Goal: Information Seeking & Learning: Learn about a topic

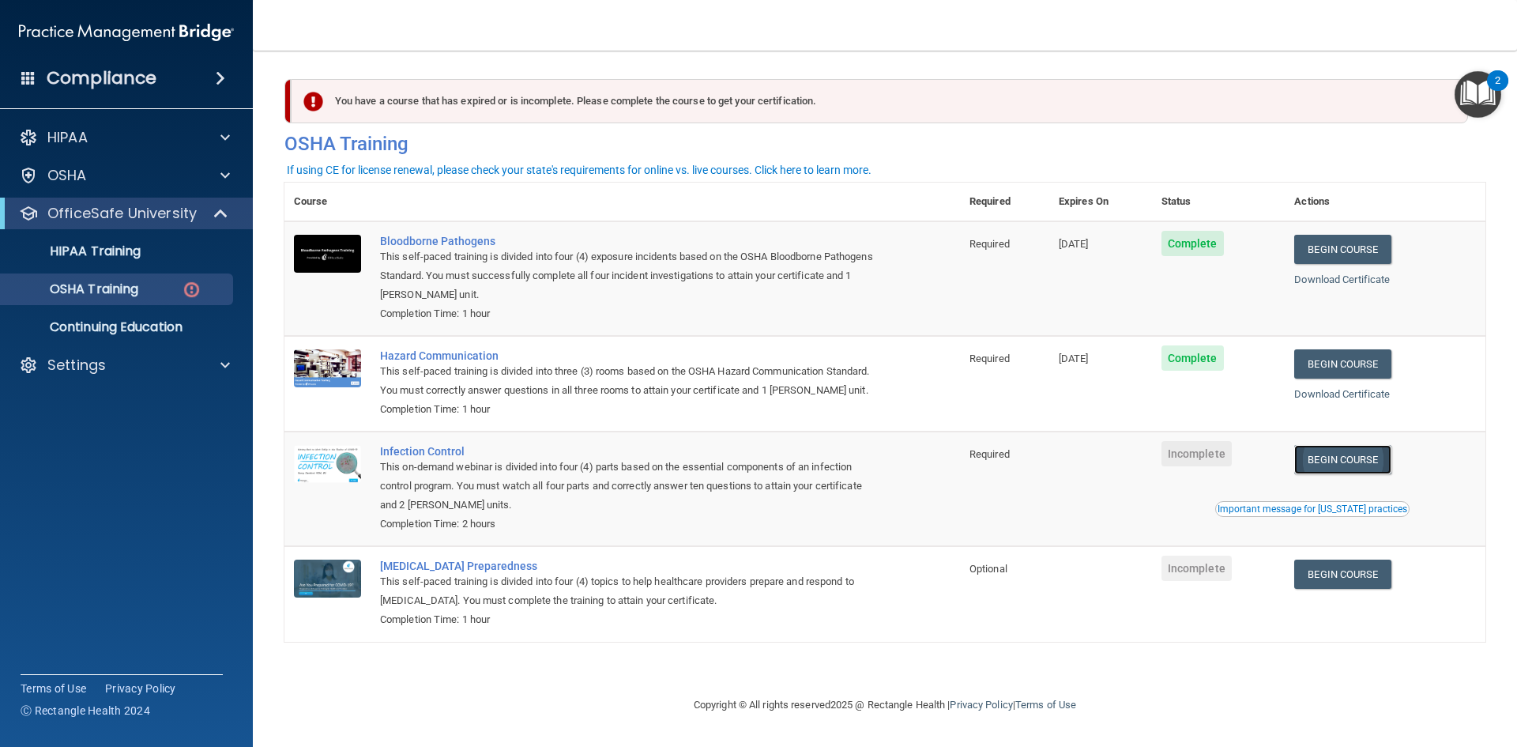
click at [1368, 459] on link "Begin Course" at bounding box center [1342, 459] width 96 height 29
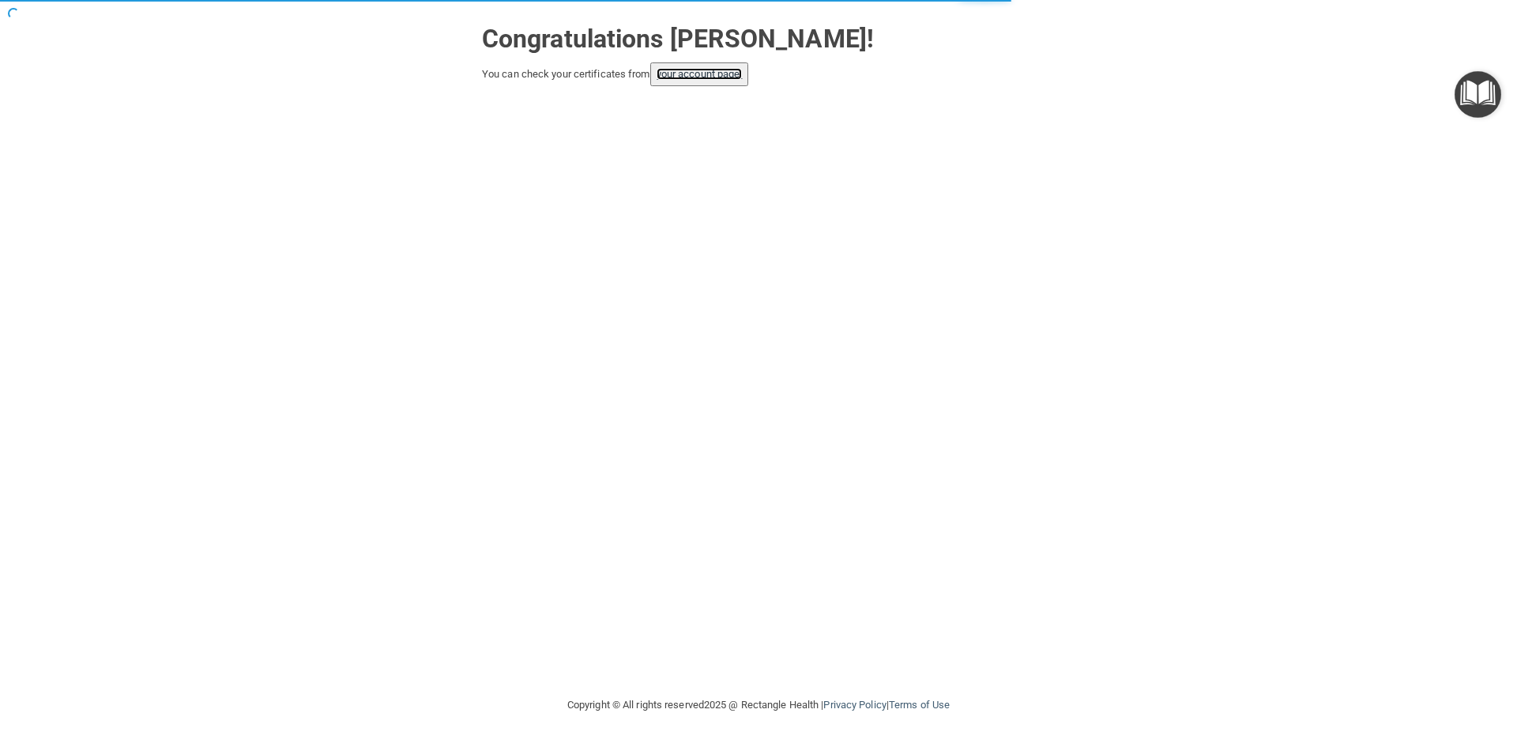
click at [680, 79] on link "your account page!" at bounding box center [700, 74] width 86 height 12
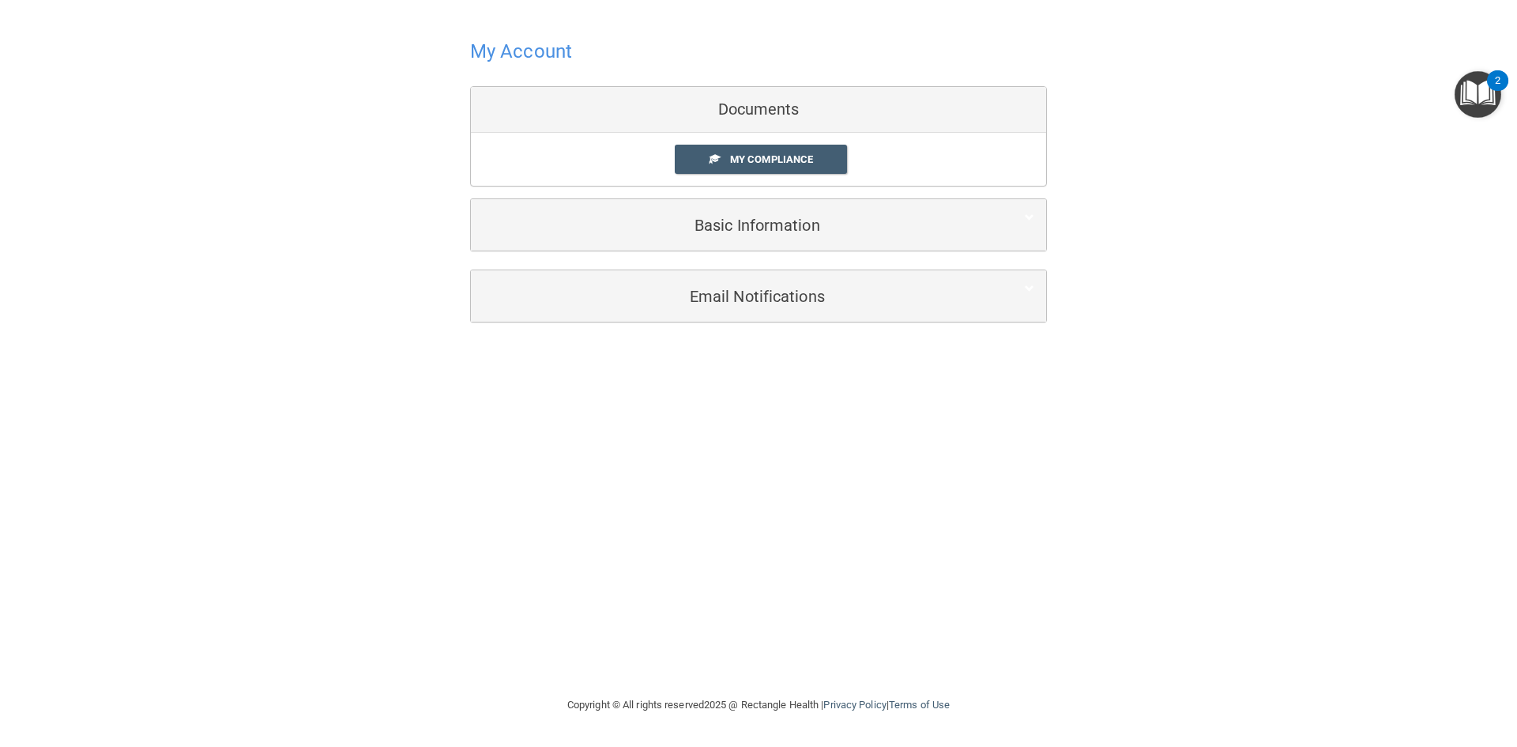
click at [519, 61] on h4 "My Account" at bounding box center [521, 51] width 102 height 21
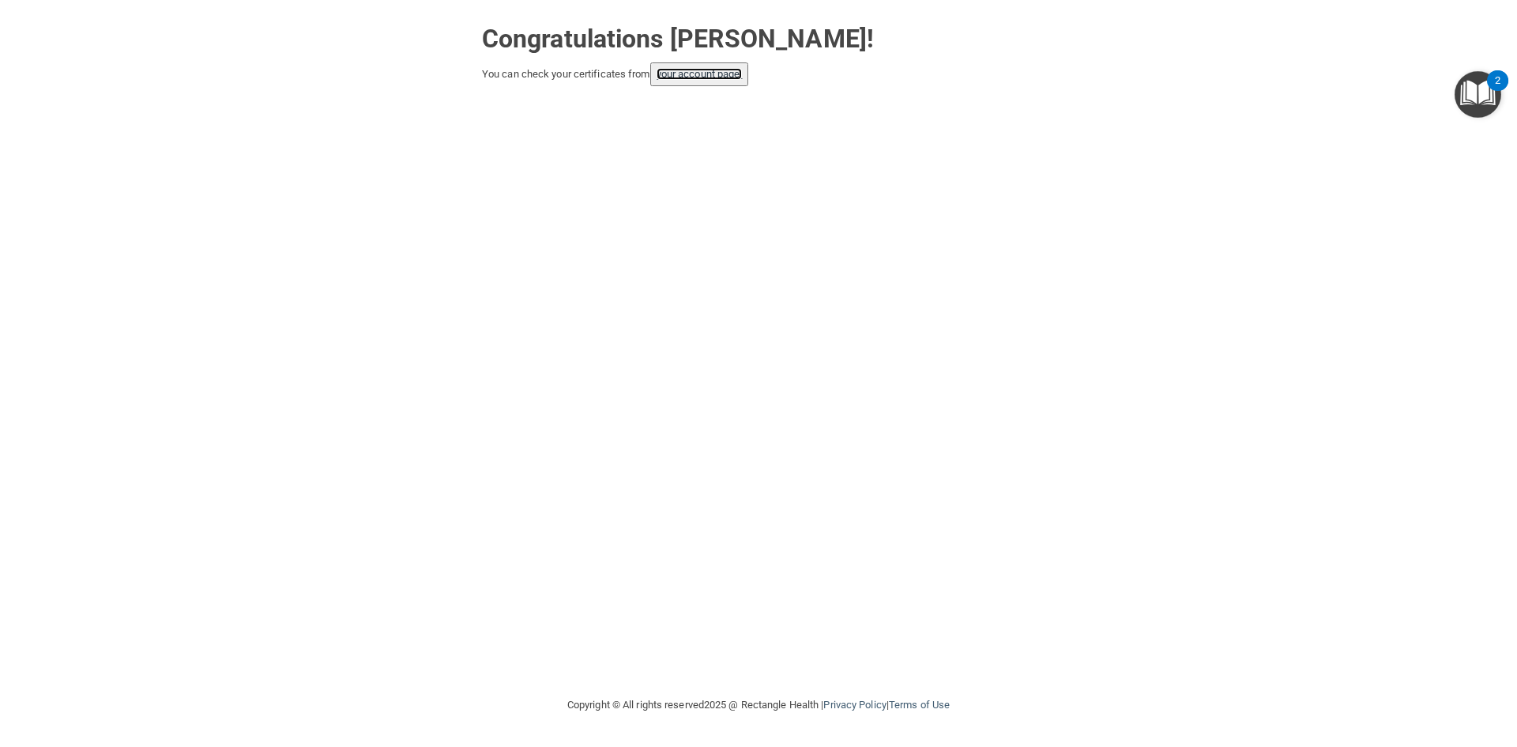
click at [742, 75] on link "your account page!" at bounding box center [700, 74] width 86 height 12
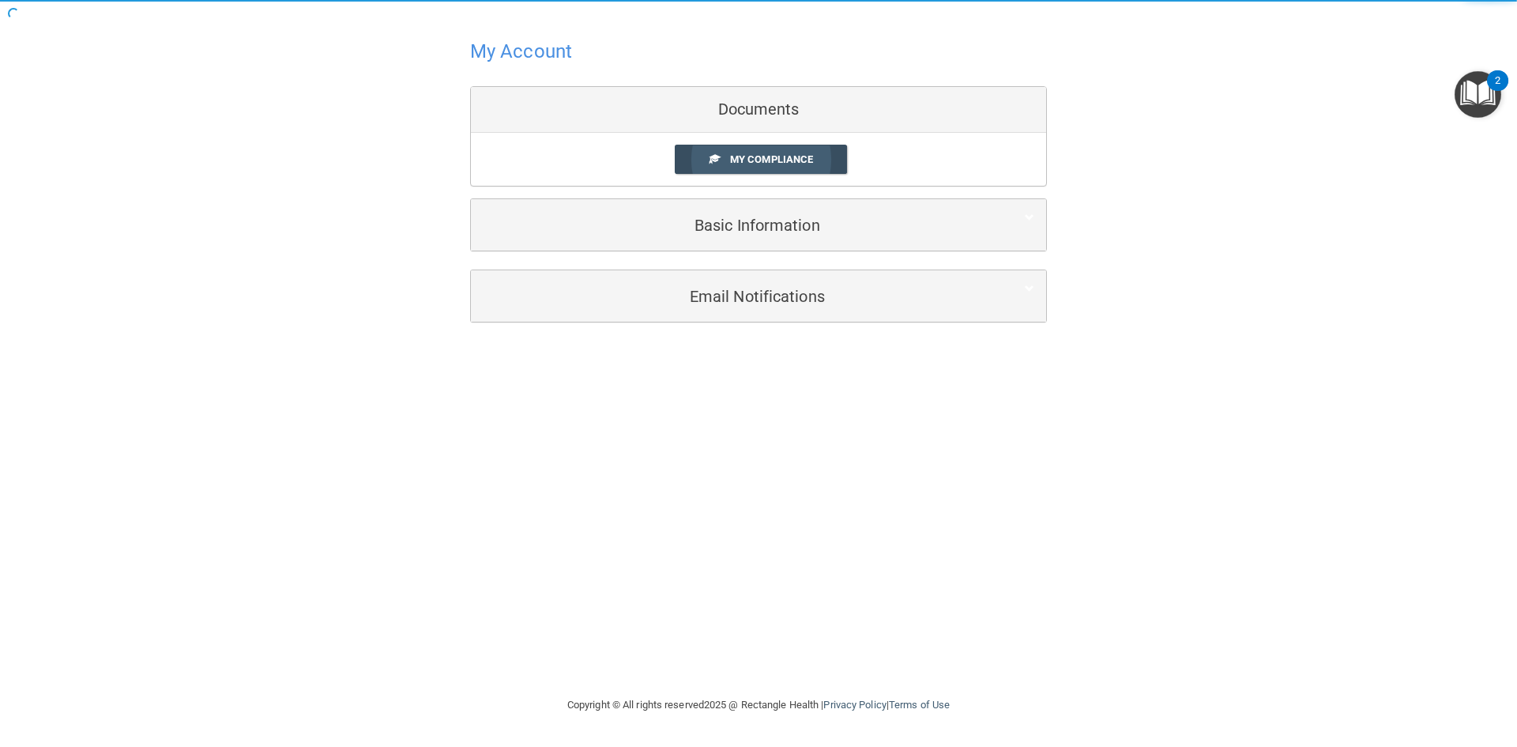
click at [744, 158] on span "My Compliance" at bounding box center [771, 159] width 83 height 12
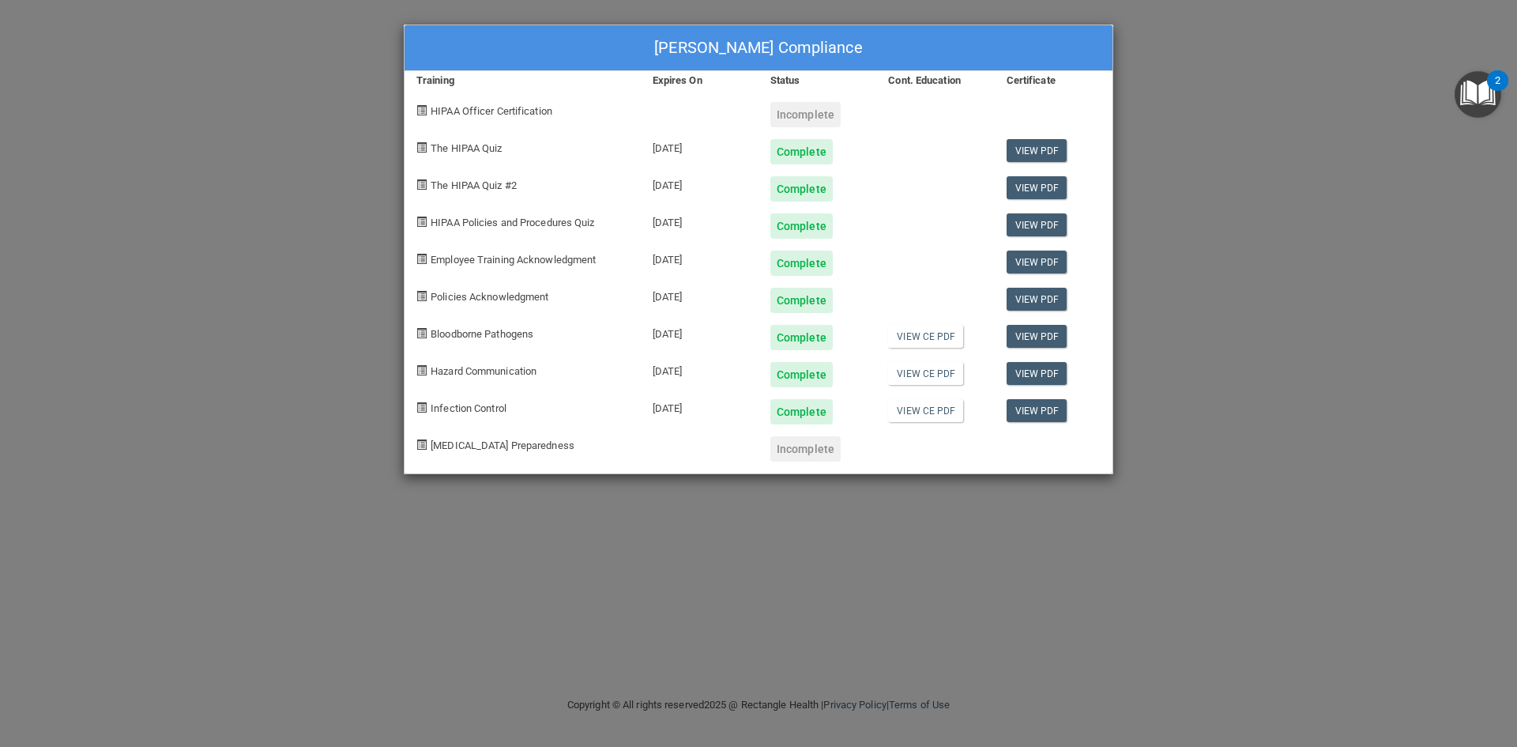
click at [529, 113] on span "HIPAA Officer Certification" at bounding box center [492, 111] width 122 height 12
drag, startPoint x: 526, startPoint y: 113, endPoint x: 703, endPoint y: 118, distance: 177.9
click at [544, 115] on span "HIPAA Officer Certification" at bounding box center [492, 111] width 122 height 12
click at [1385, 96] on div "Dacian Carlson's Compliance Training Expires On Status Cont. Education Certific…" at bounding box center [758, 373] width 1517 height 747
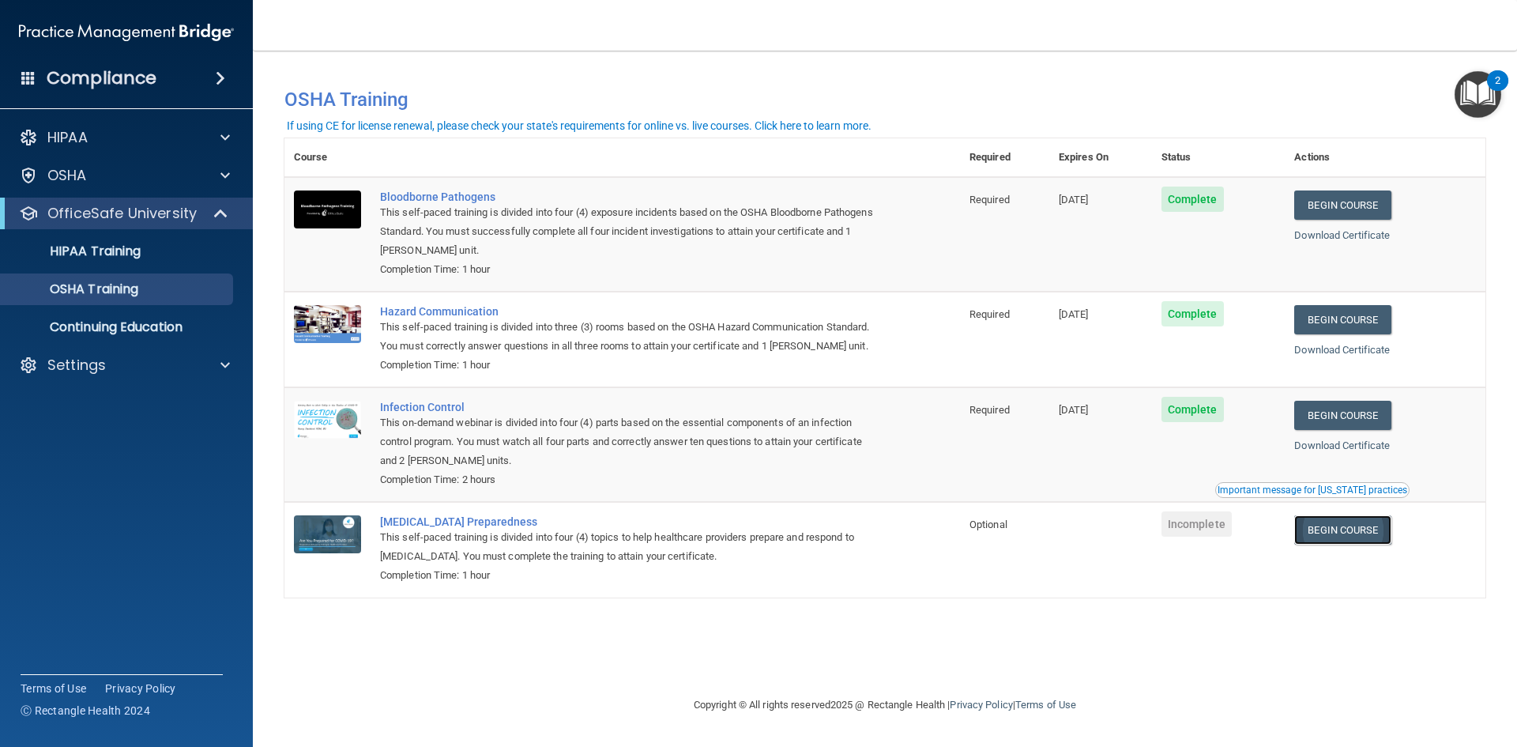
click at [1343, 537] on link "Begin Course" at bounding box center [1342, 529] width 96 height 29
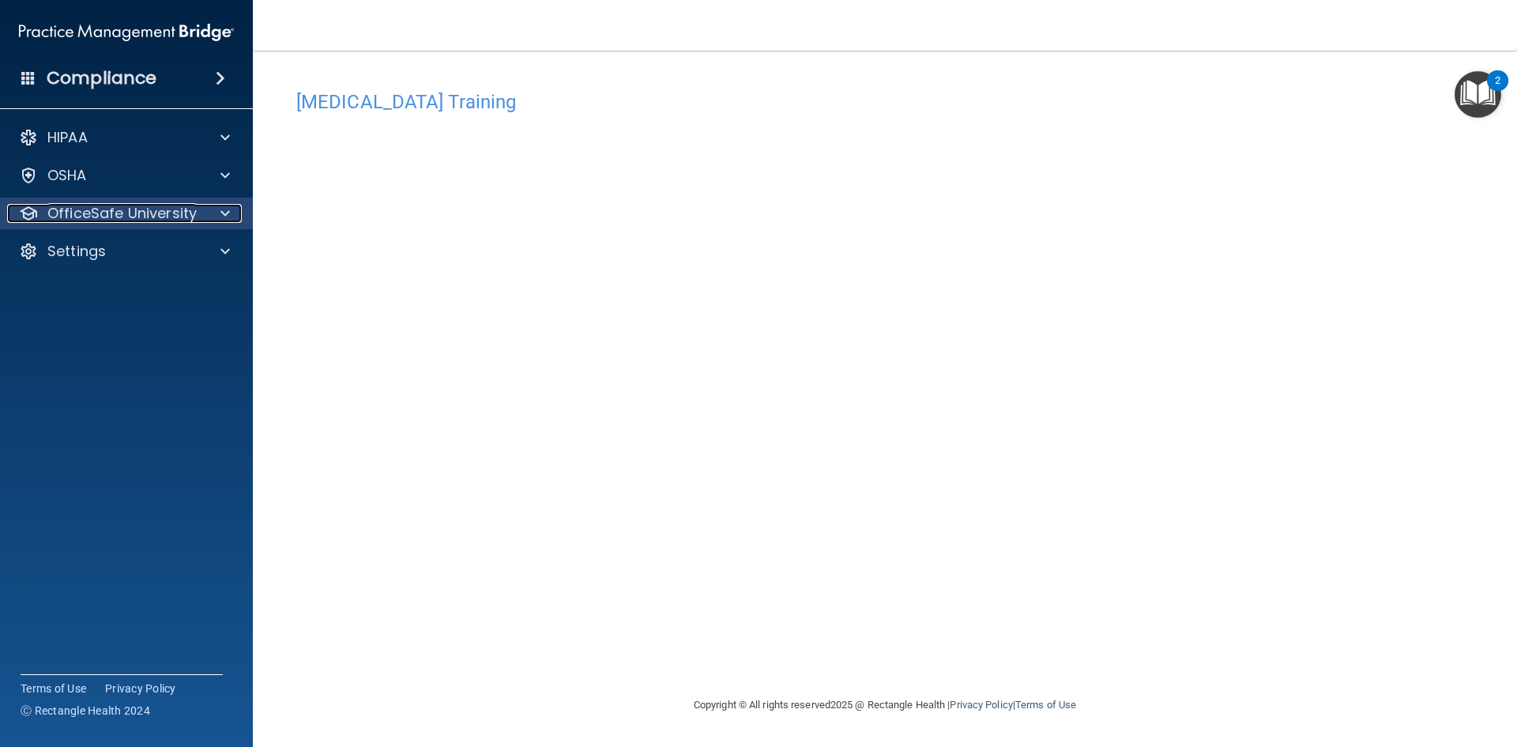
click at [226, 208] on span at bounding box center [224, 213] width 9 height 19
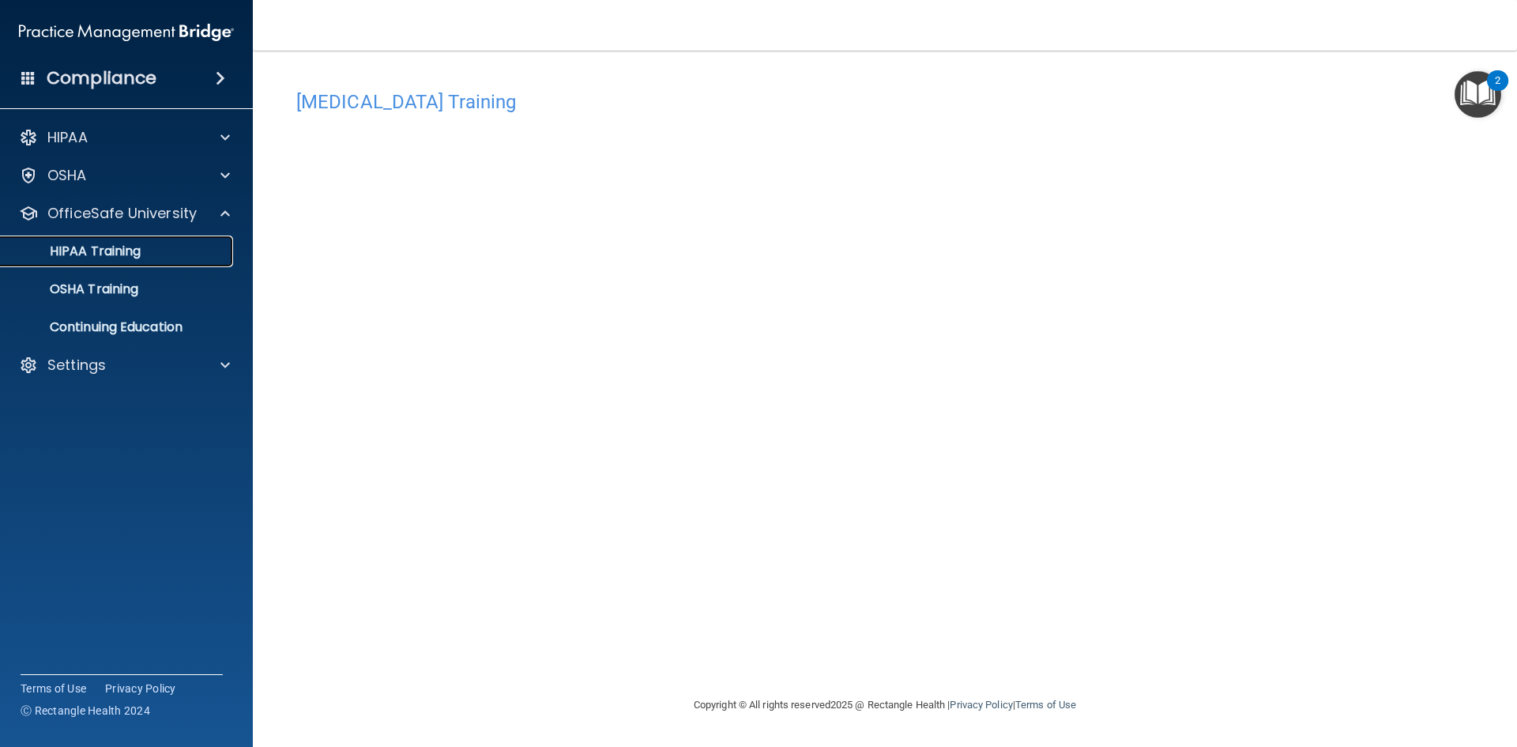
click at [148, 249] on div "HIPAA Training" at bounding box center [118, 251] width 216 height 16
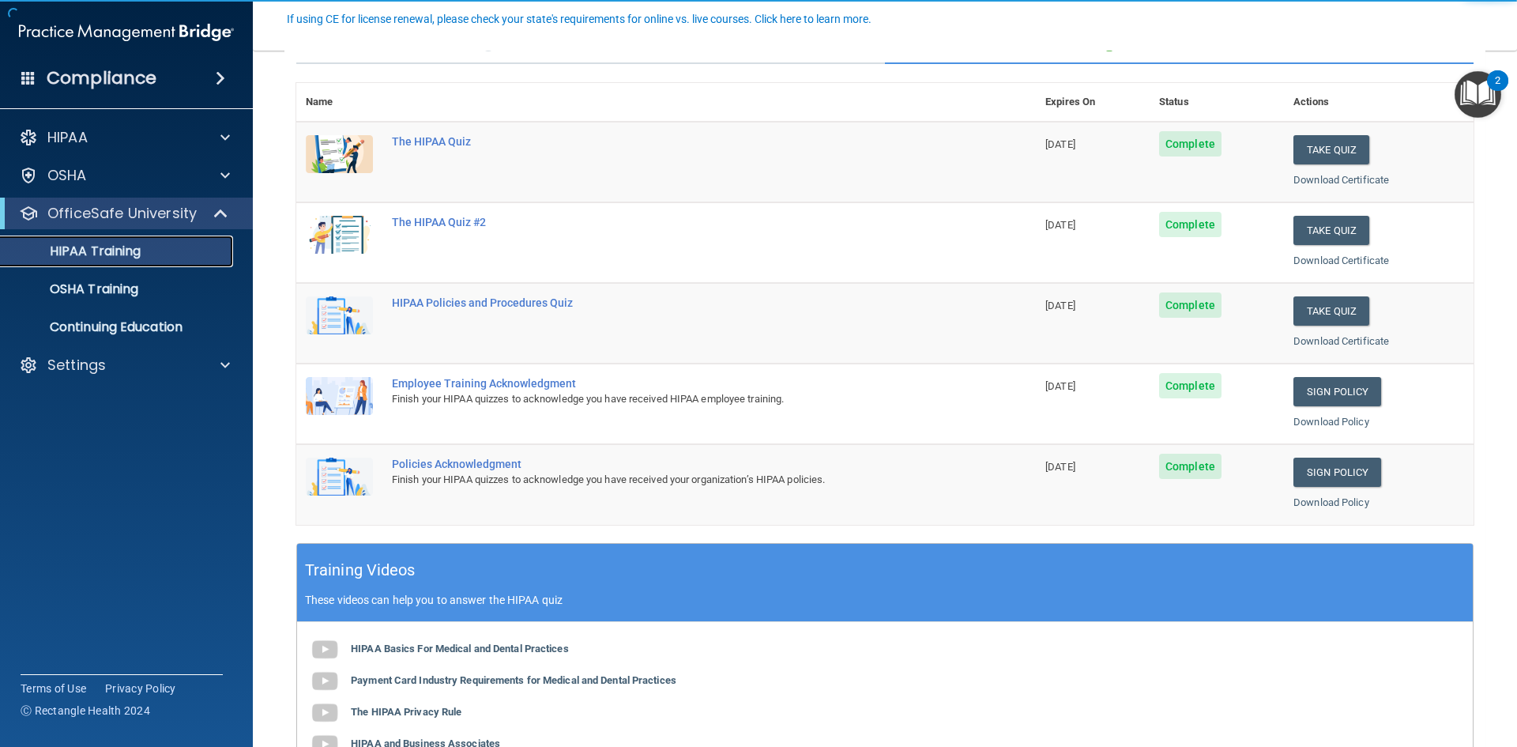
scroll to position [158, 0]
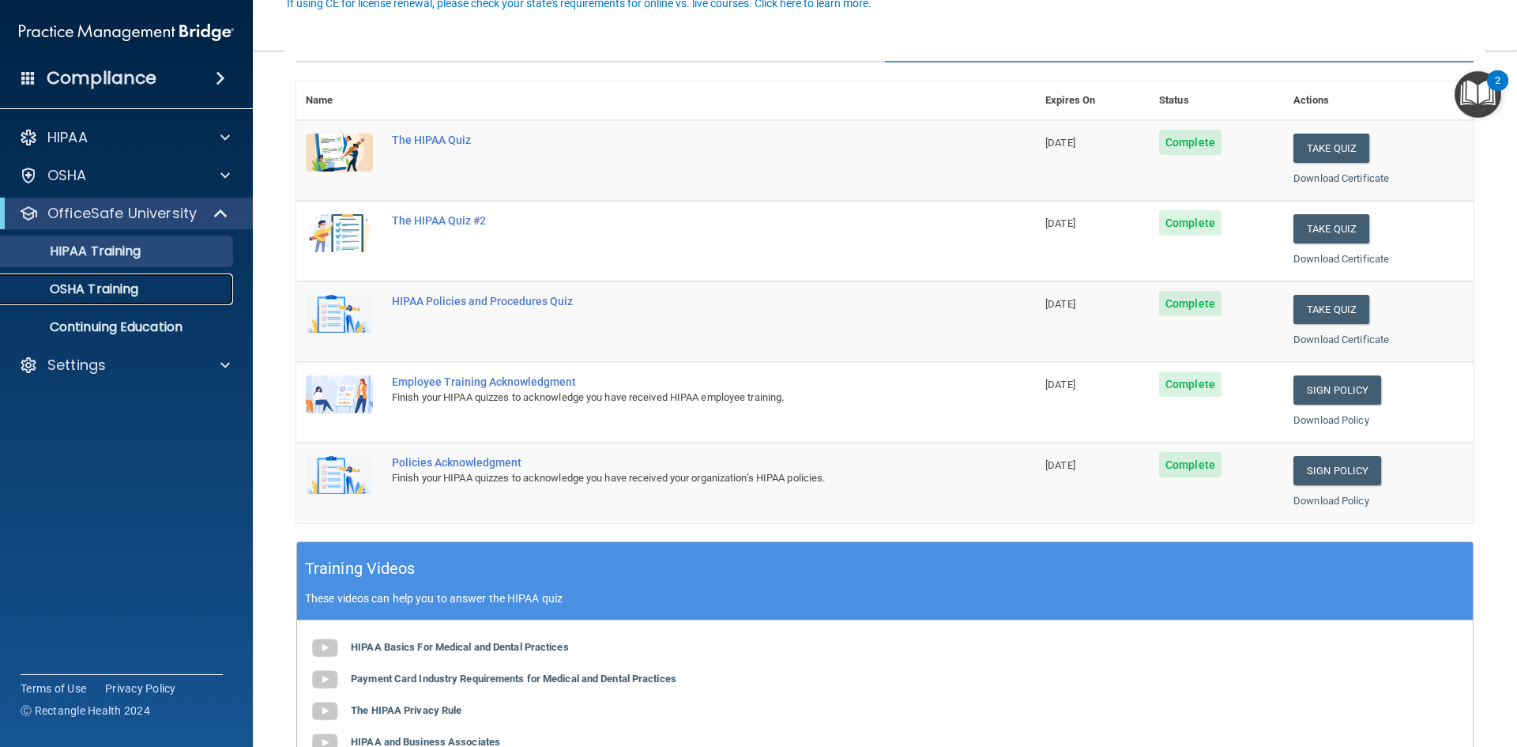
click at [119, 290] on p "OSHA Training" at bounding box center [74, 289] width 128 height 16
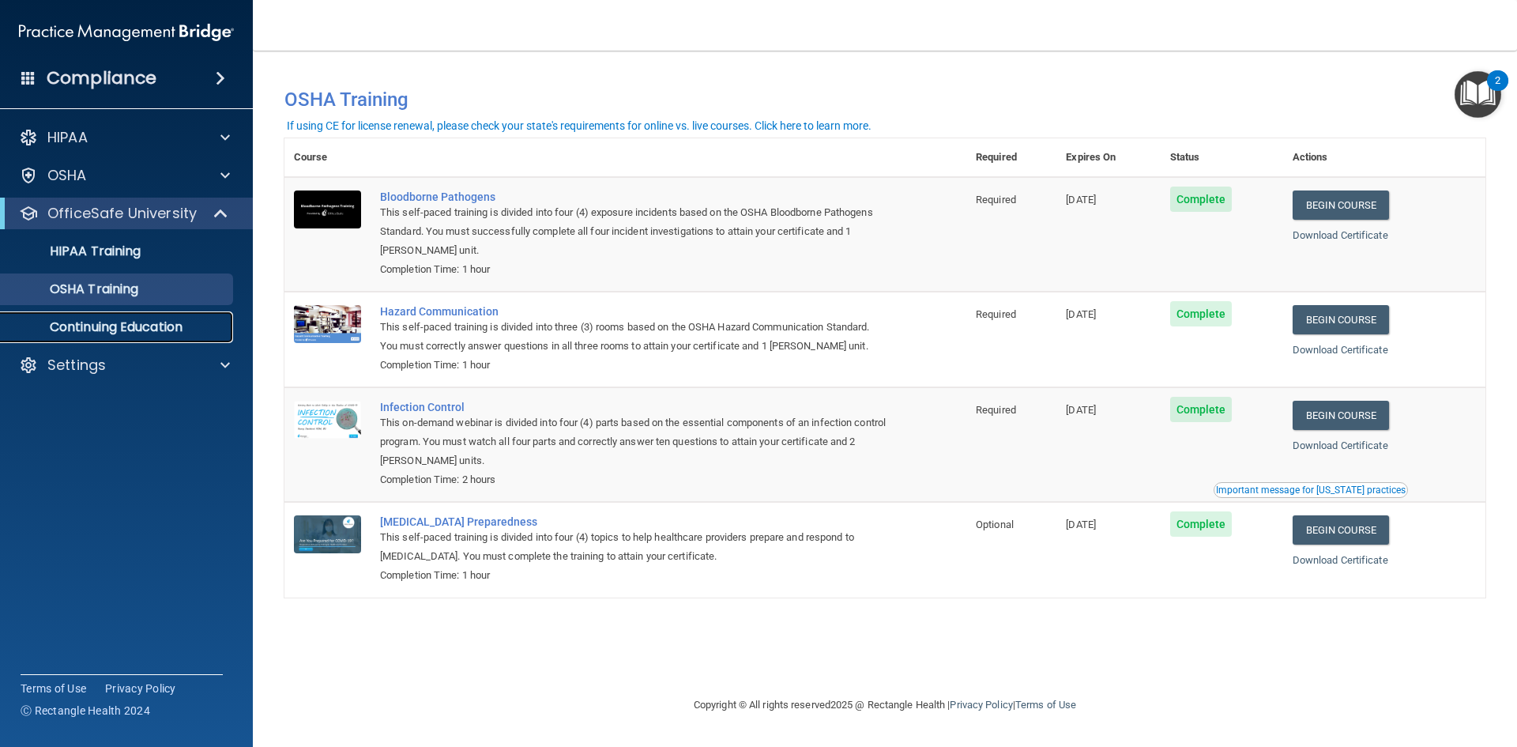
click at [93, 330] on p "Continuing Education" at bounding box center [118, 327] width 216 height 16
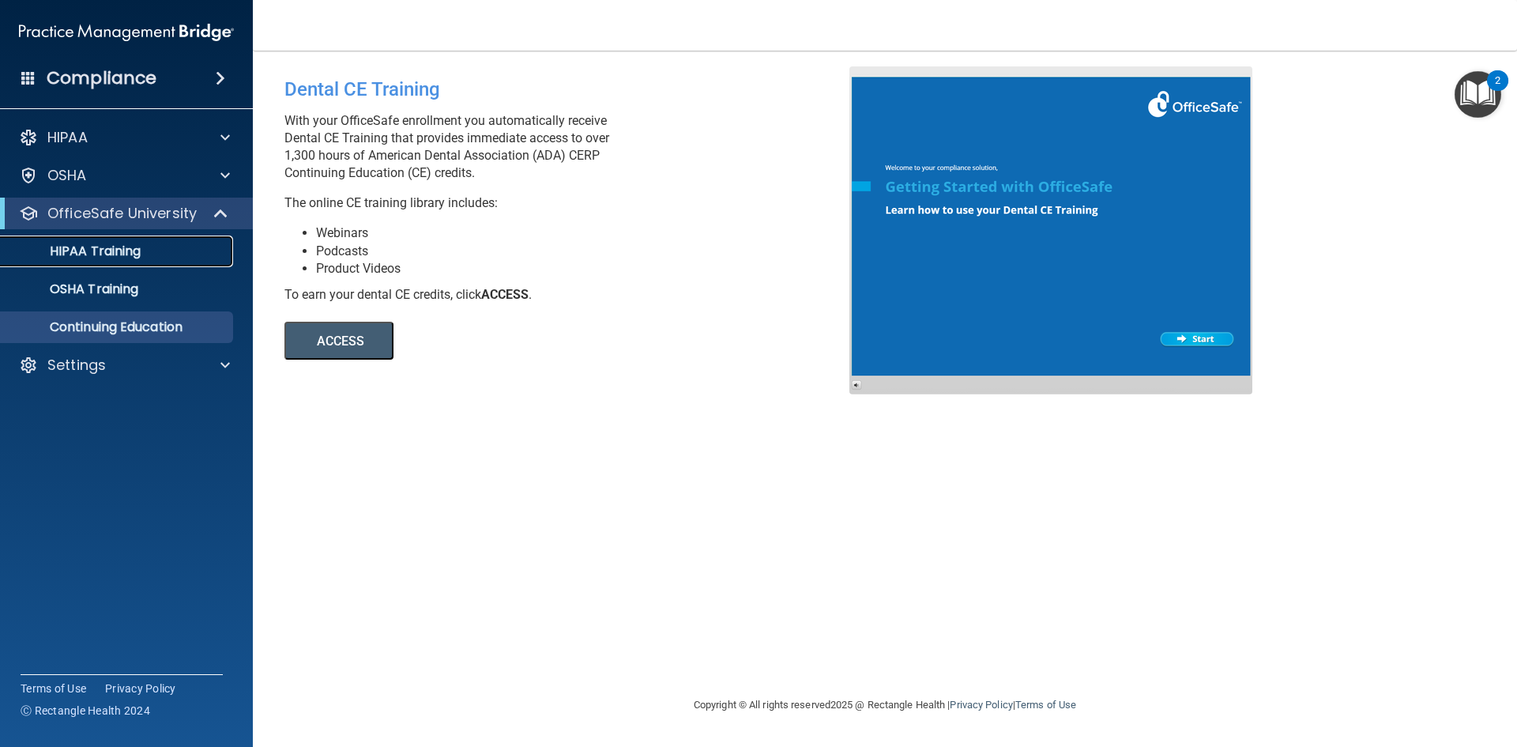
click at [99, 258] on p "HIPAA Training" at bounding box center [75, 251] width 130 height 16
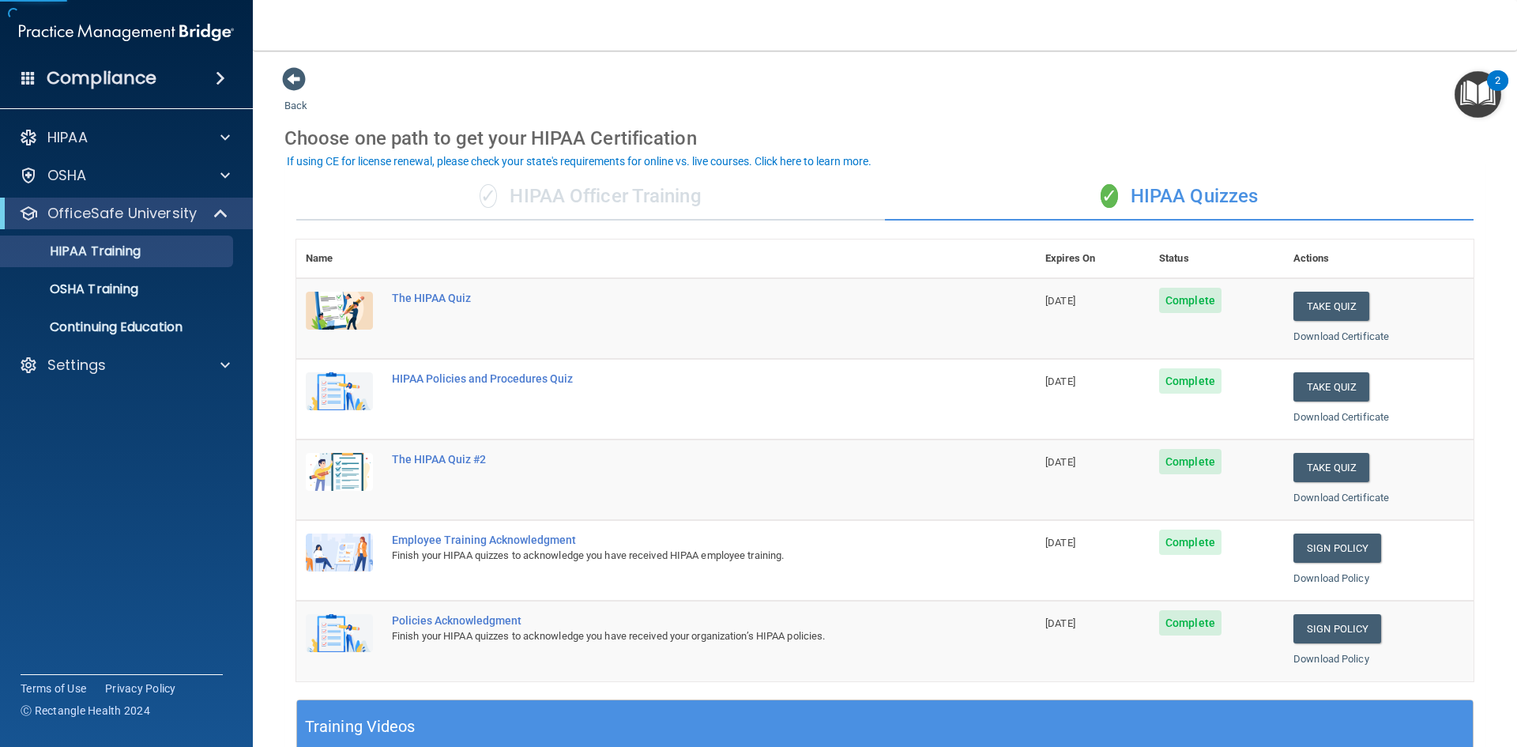
click at [220, 77] on span at bounding box center [220, 78] width 9 height 19
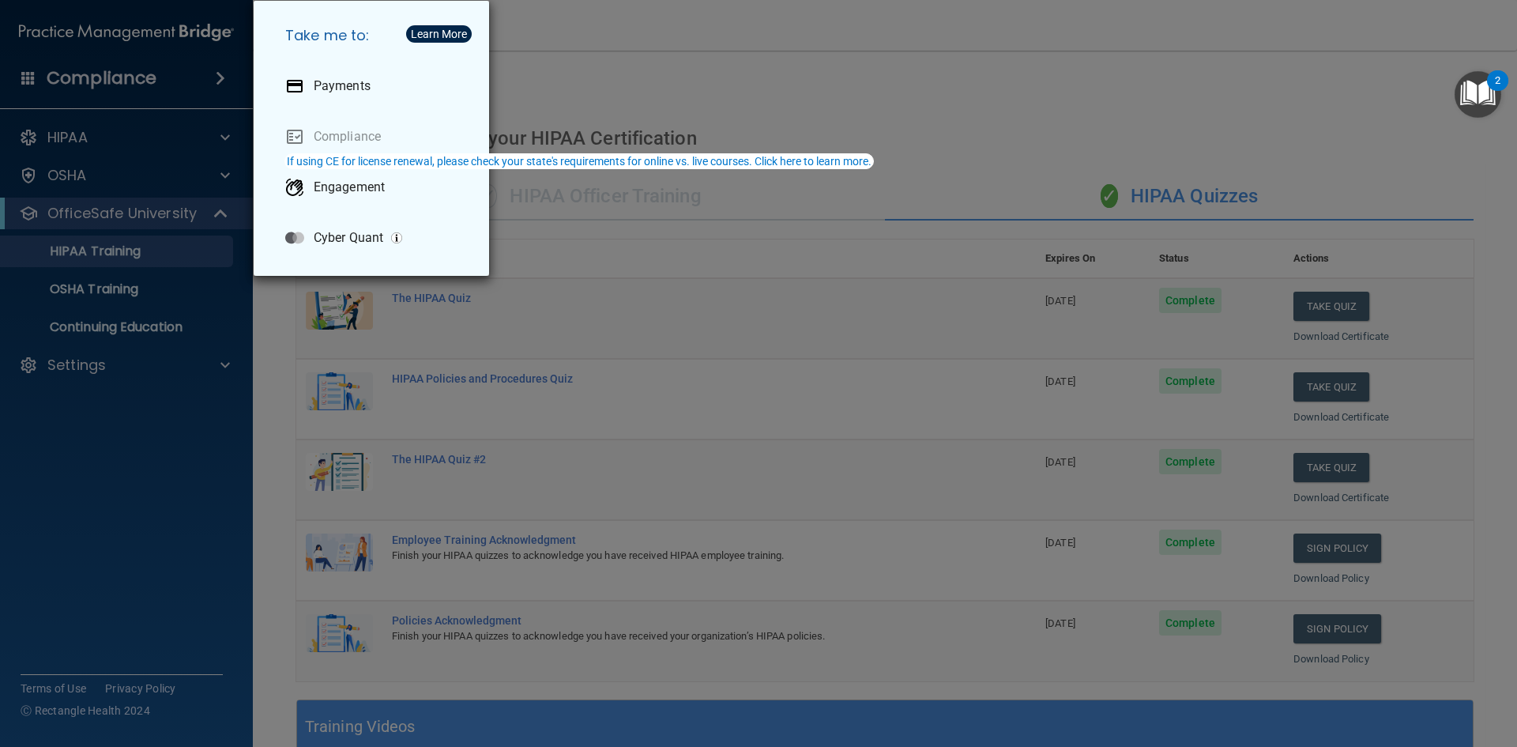
click at [126, 443] on div "Take me to: Payments Compliance Engagement Cyber Quant" at bounding box center [758, 373] width 1517 height 747
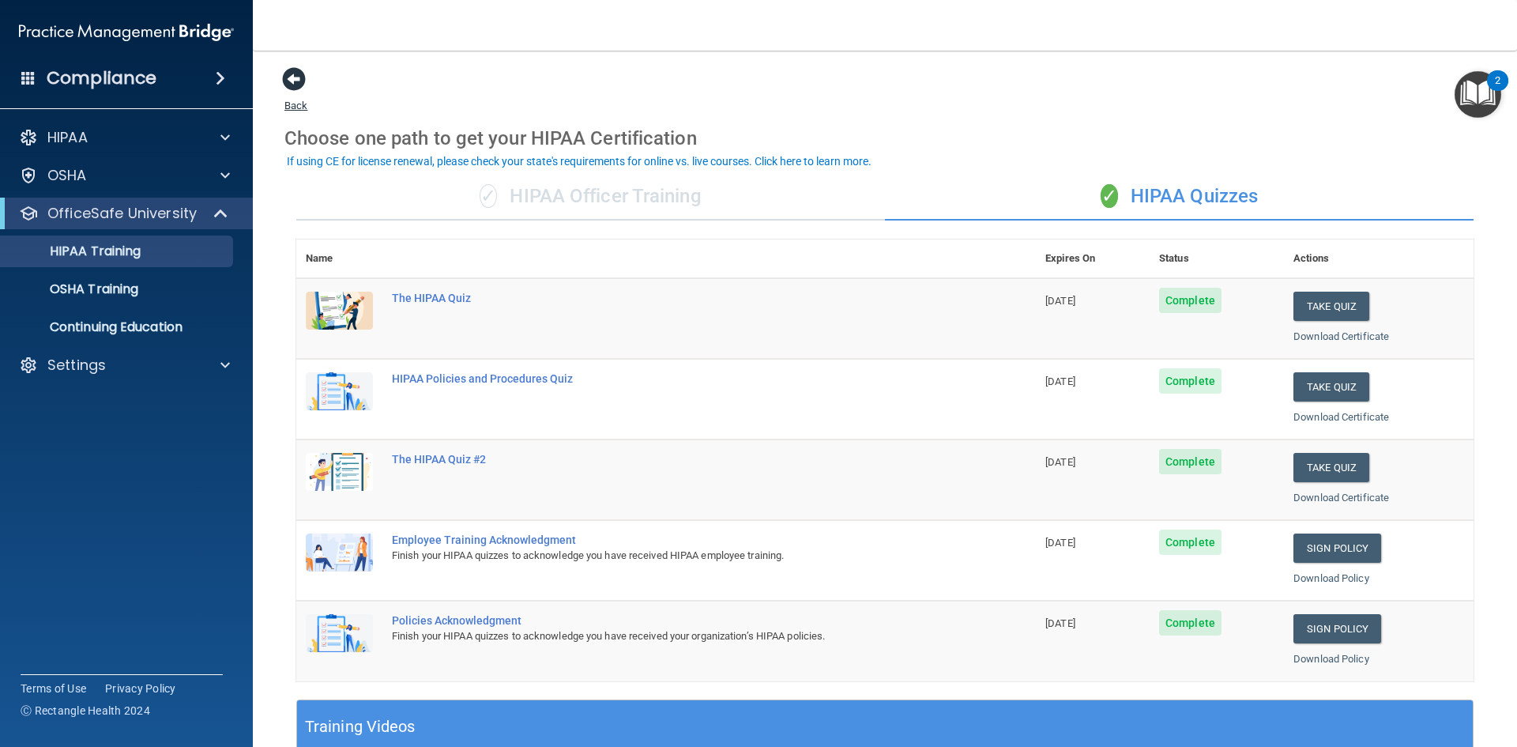
click at [297, 82] on span at bounding box center [294, 79] width 24 height 24
